Goal: Information Seeking & Learning: Learn about a topic

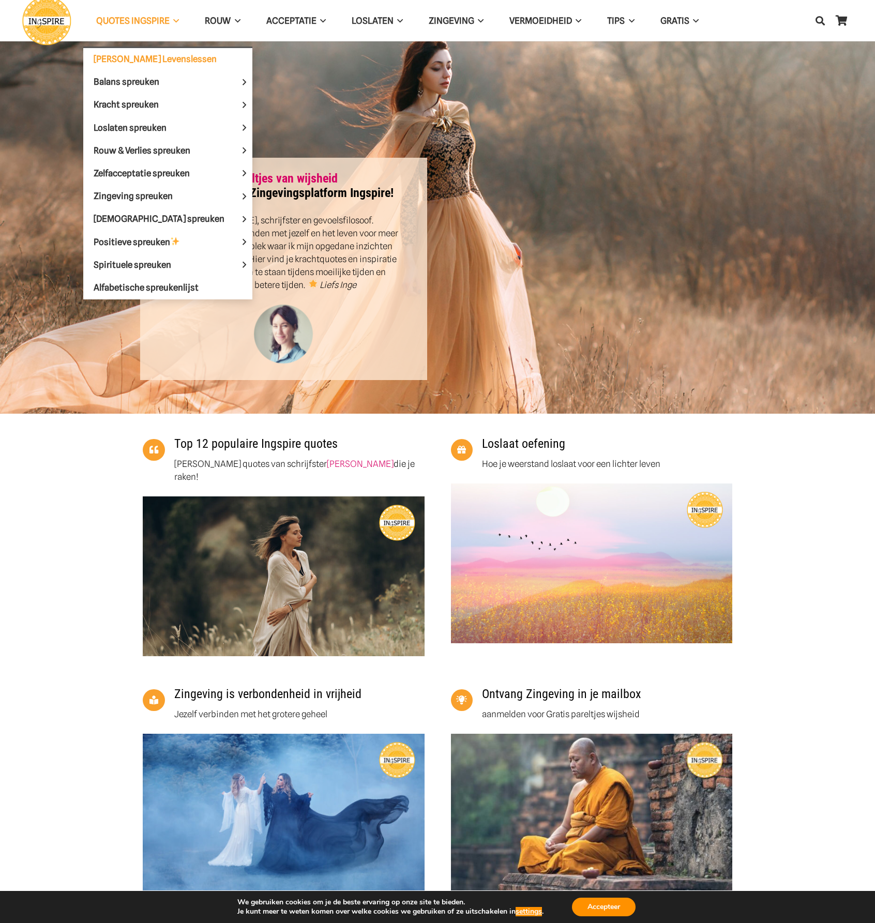
click at [151, 56] on span "[PERSON_NAME] Levenslessen" at bounding box center [155, 59] width 123 height 10
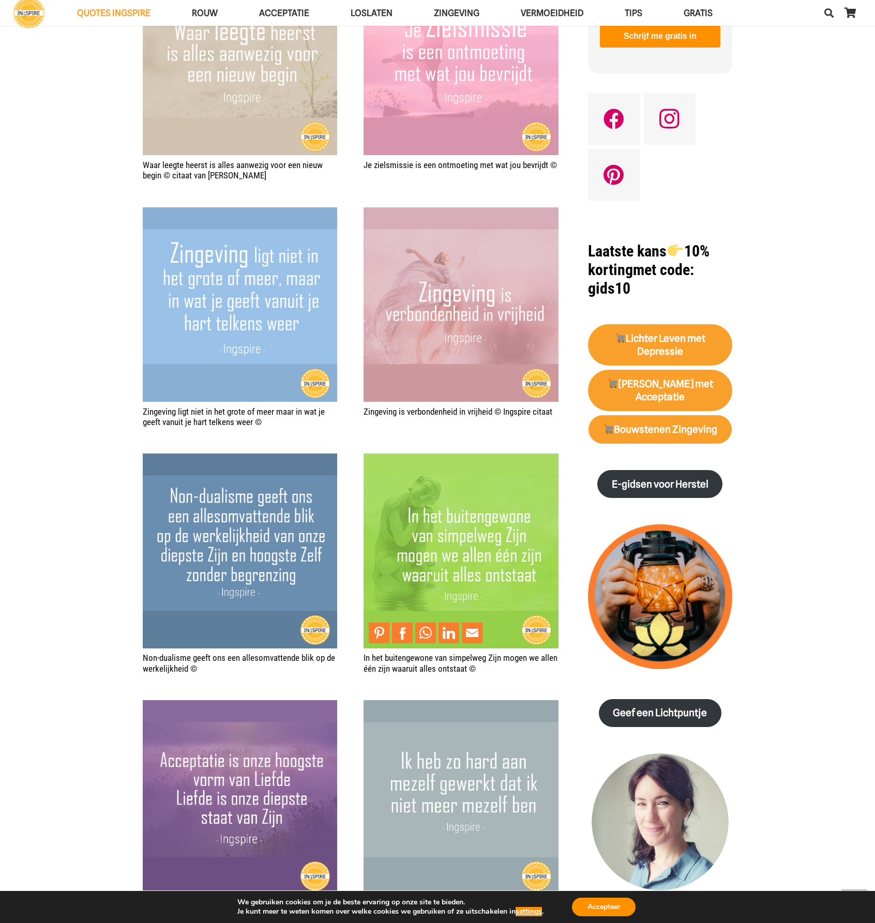
scroll to position [1086, 0]
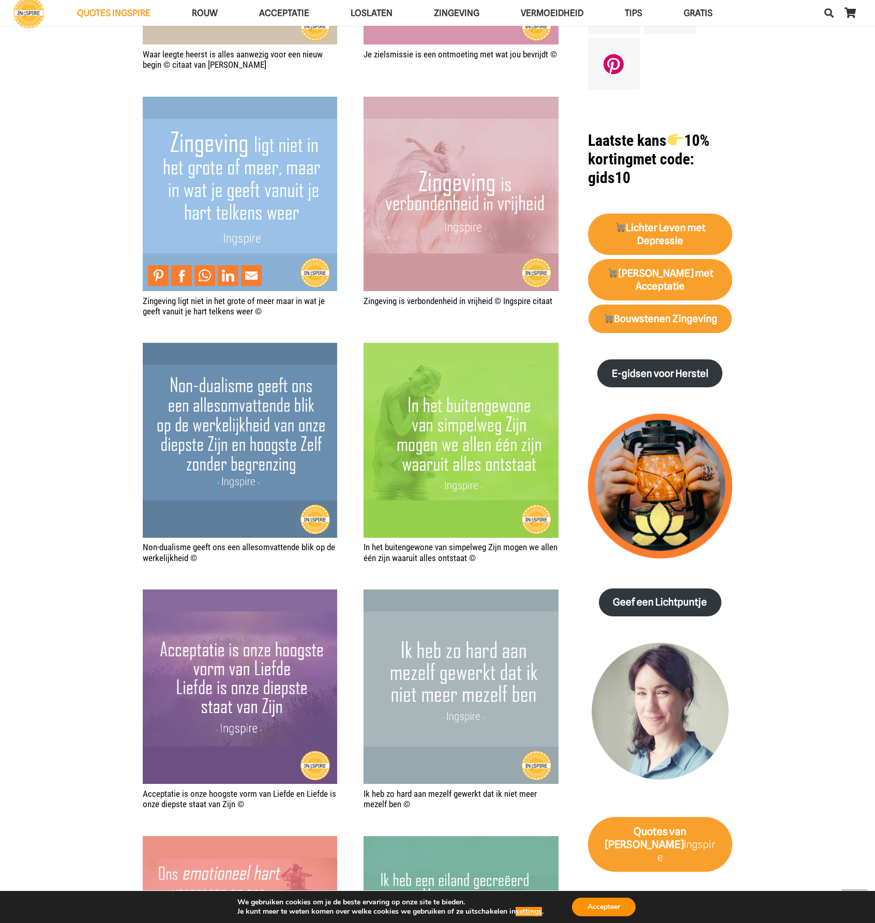
click at [279, 215] on img "Zingeving ligt niet in het grote of meer maar in wat je geeft vanuit je hart te…" at bounding box center [240, 194] width 195 height 195
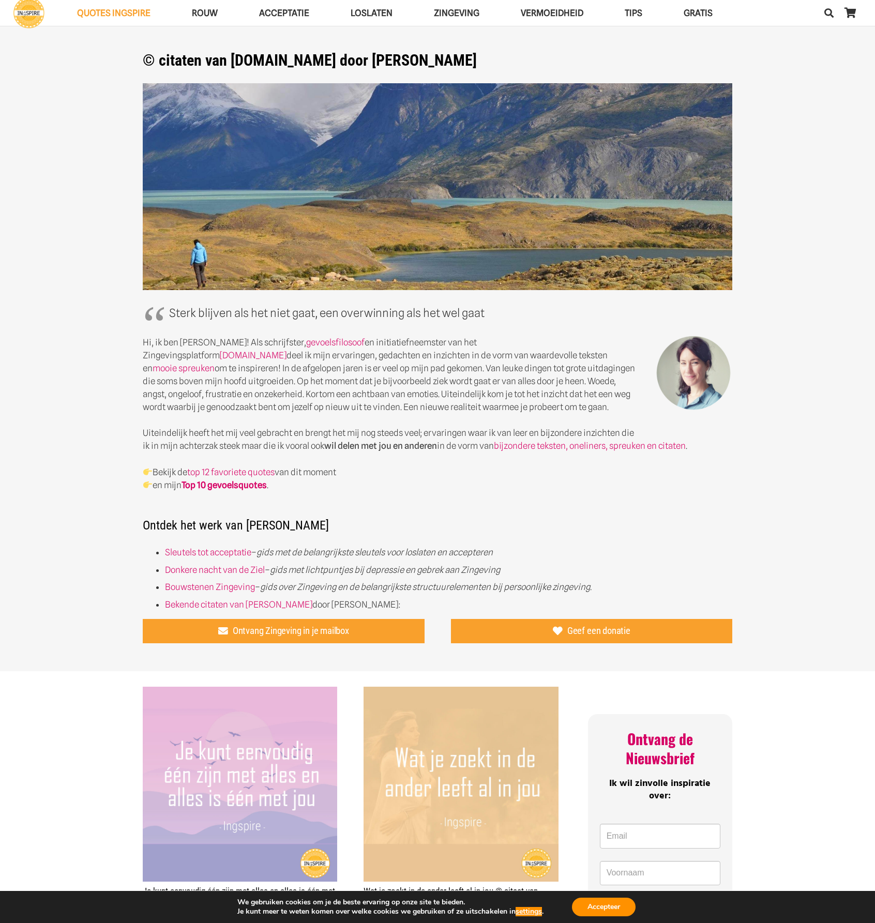
scroll to position [0, 0]
